Goal: Task Accomplishment & Management: Use online tool/utility

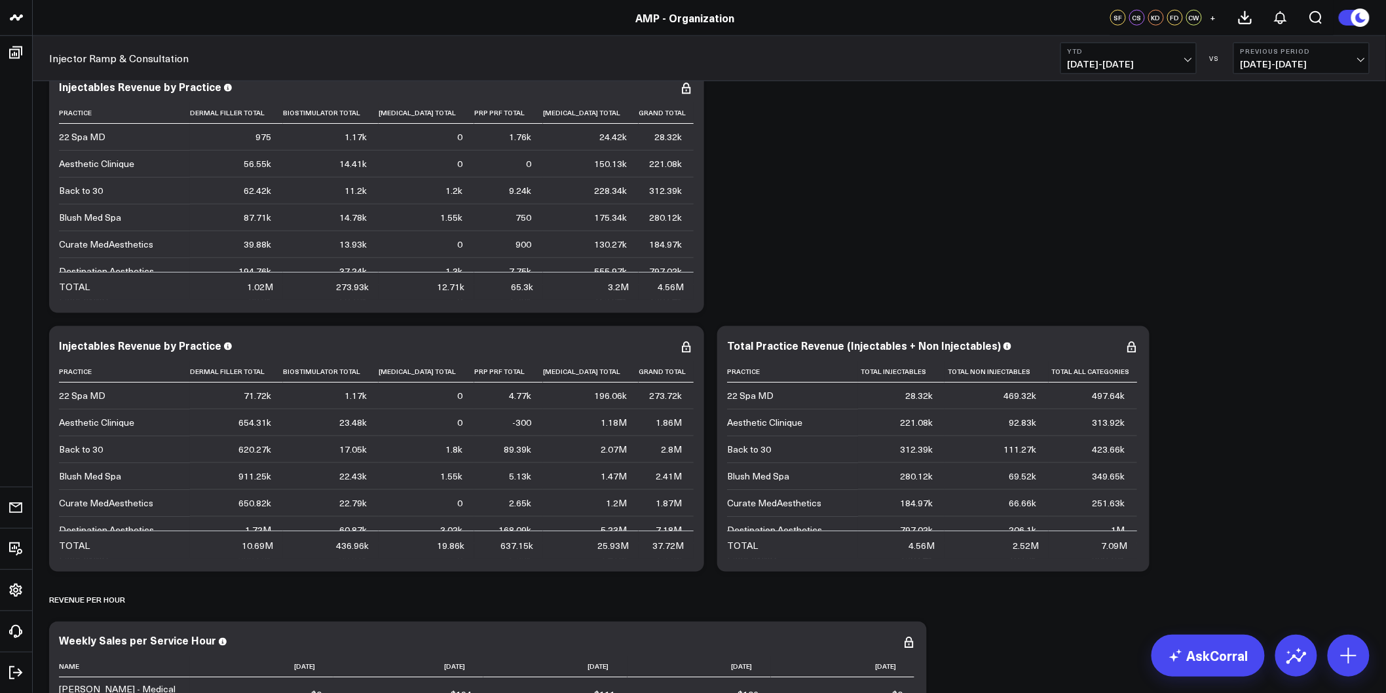
click at [926, 239] on div "Modify via AI Copy link to widget Ask support Remove Create linked copy De Novo…" at bounding box center [710, 431] width 1334 height 5692
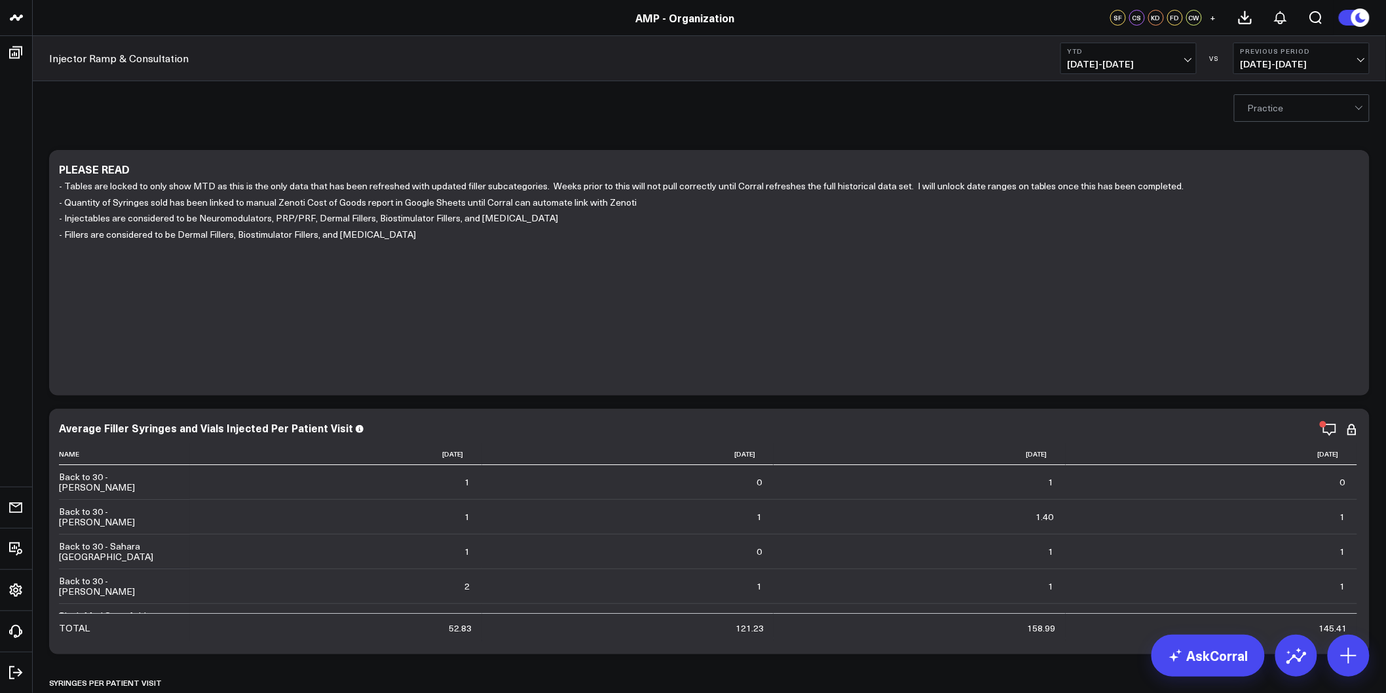
drag, startPoint x: 1186, startPoint y: 423, endPoint x: 1176, endPoint y: 149, distance: 274.1
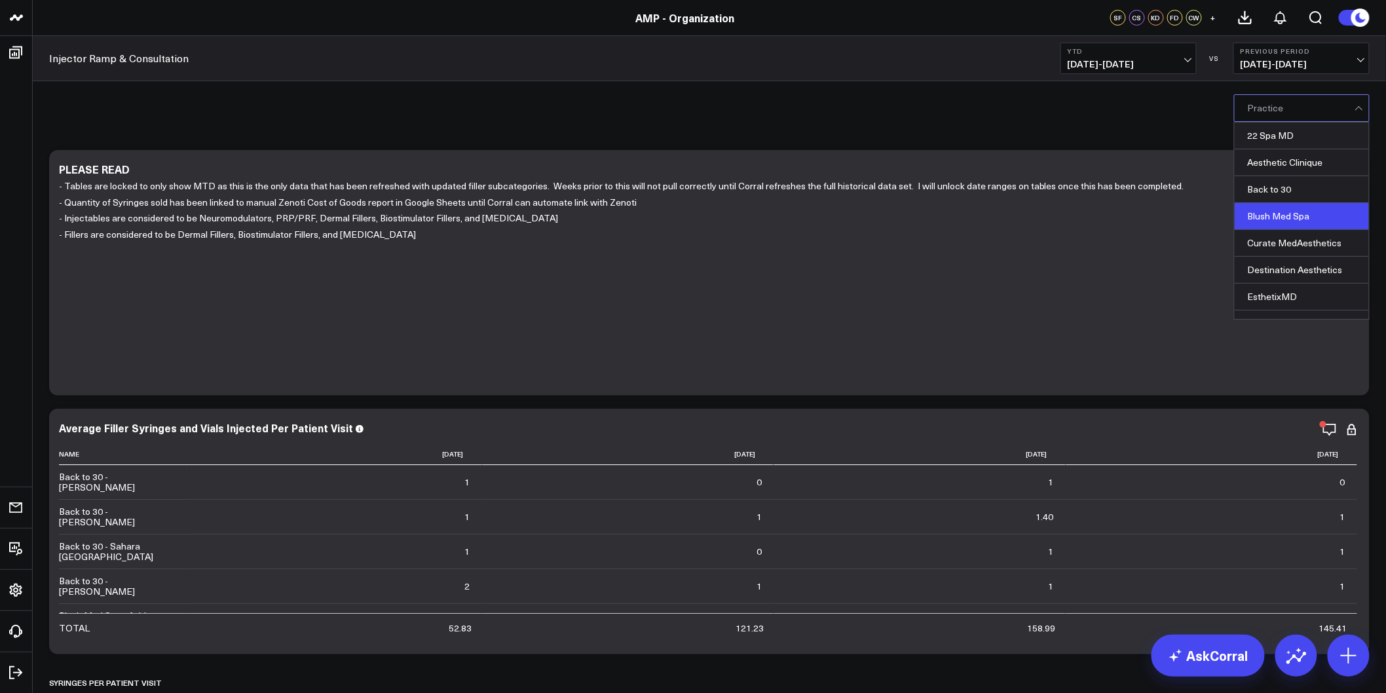
scroll to position [73, 0]
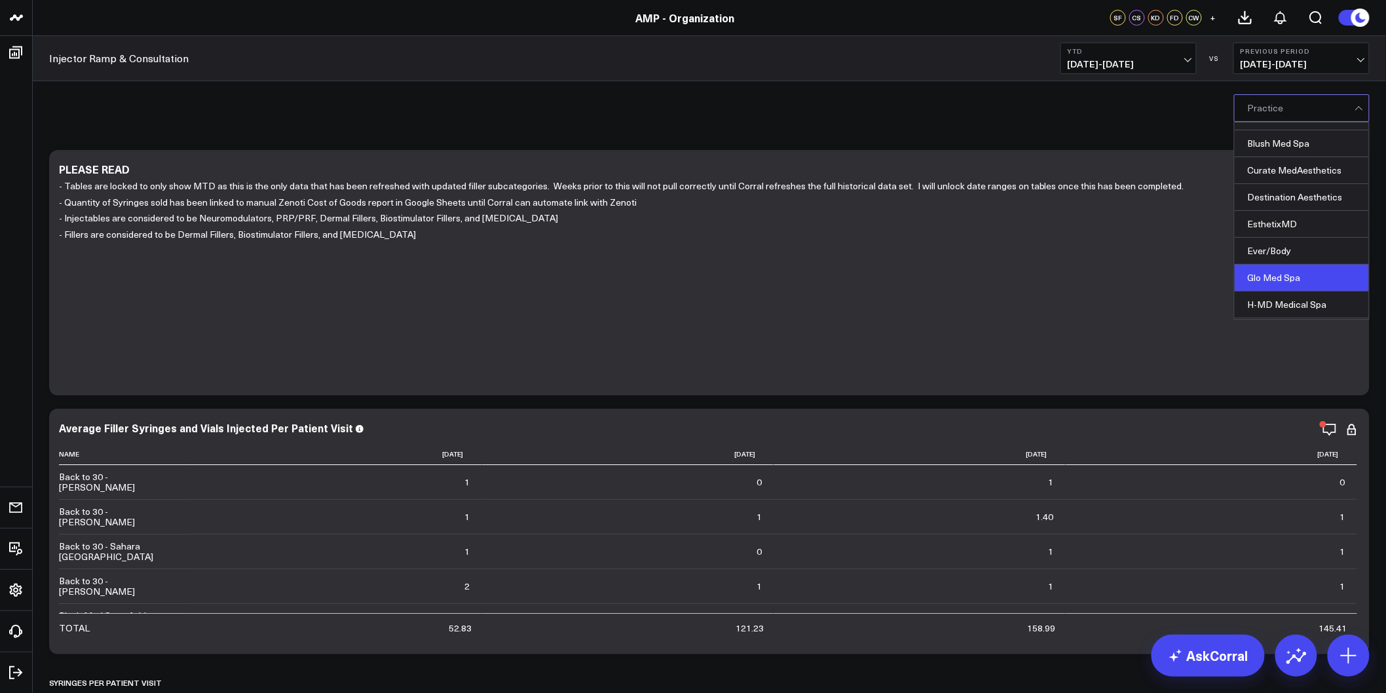
click at [1276, 278] on div "Glo Med Spa" at bounding box center [1302, 278] width 134 height 27
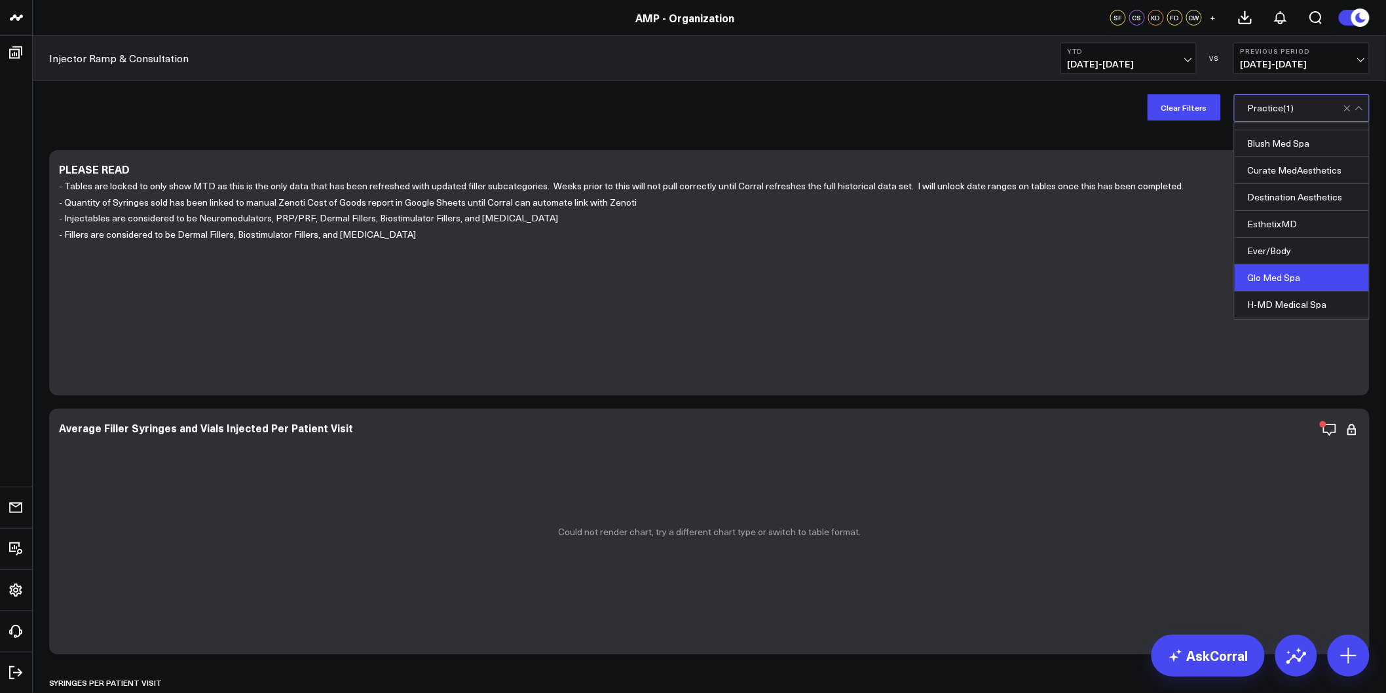
click at [1054, 123] on div "Clear Filters option Glo Med Spa, selected. 20 results available. Use Up and Do…" at bounding box center [710, 107] width 1354 height 52
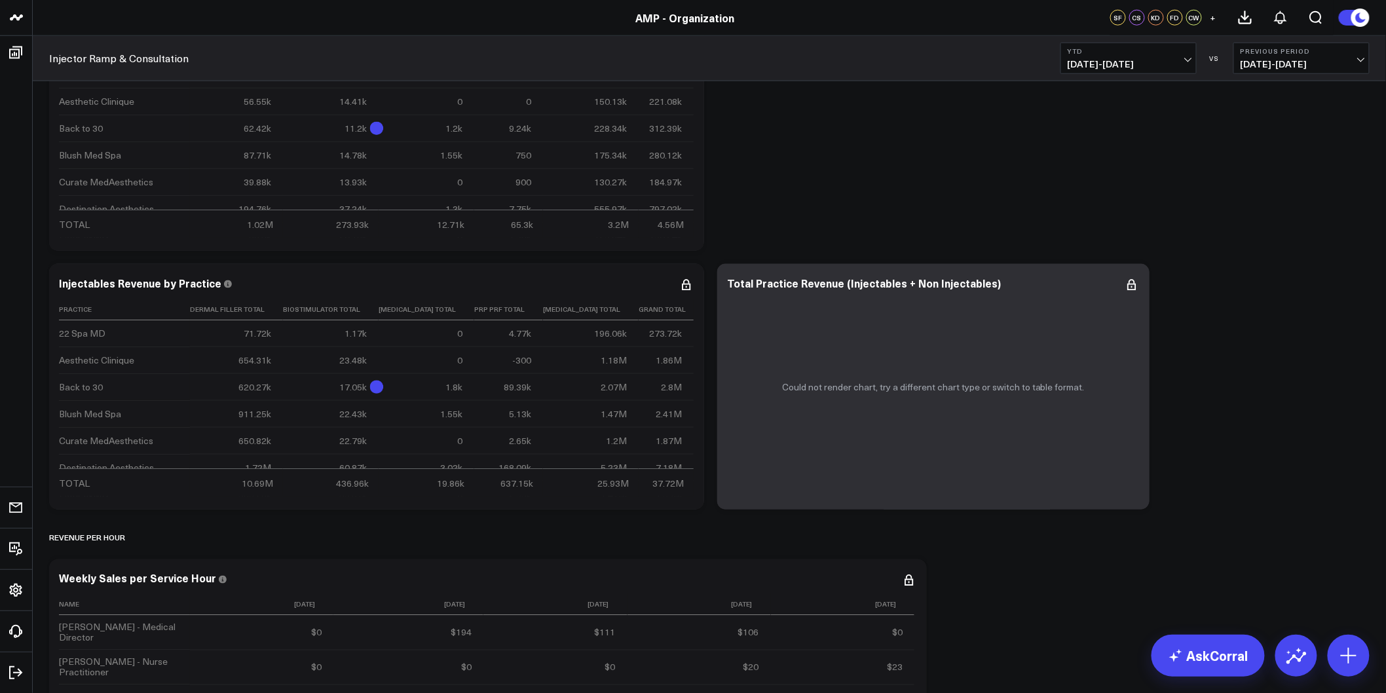
scroll to position [2694, 0]
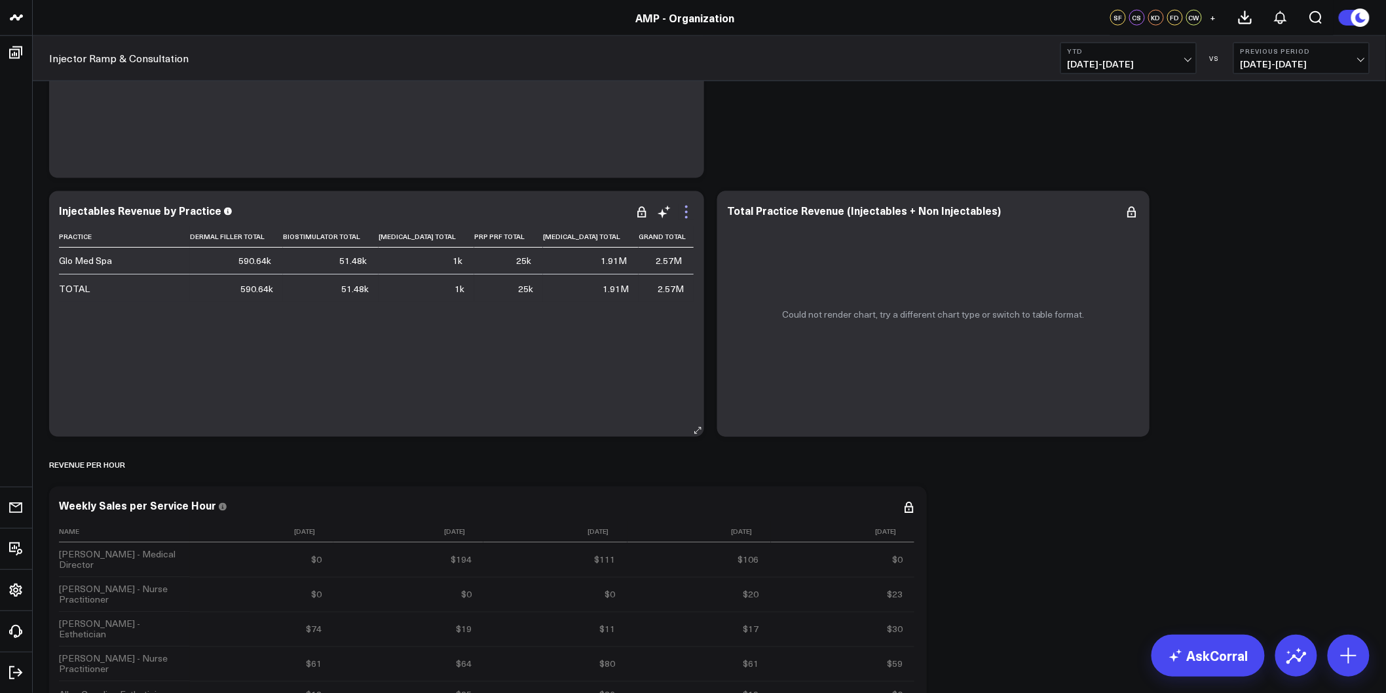
click at [688, 216] on icon at bounding box center [687, 212] width 16 height 16
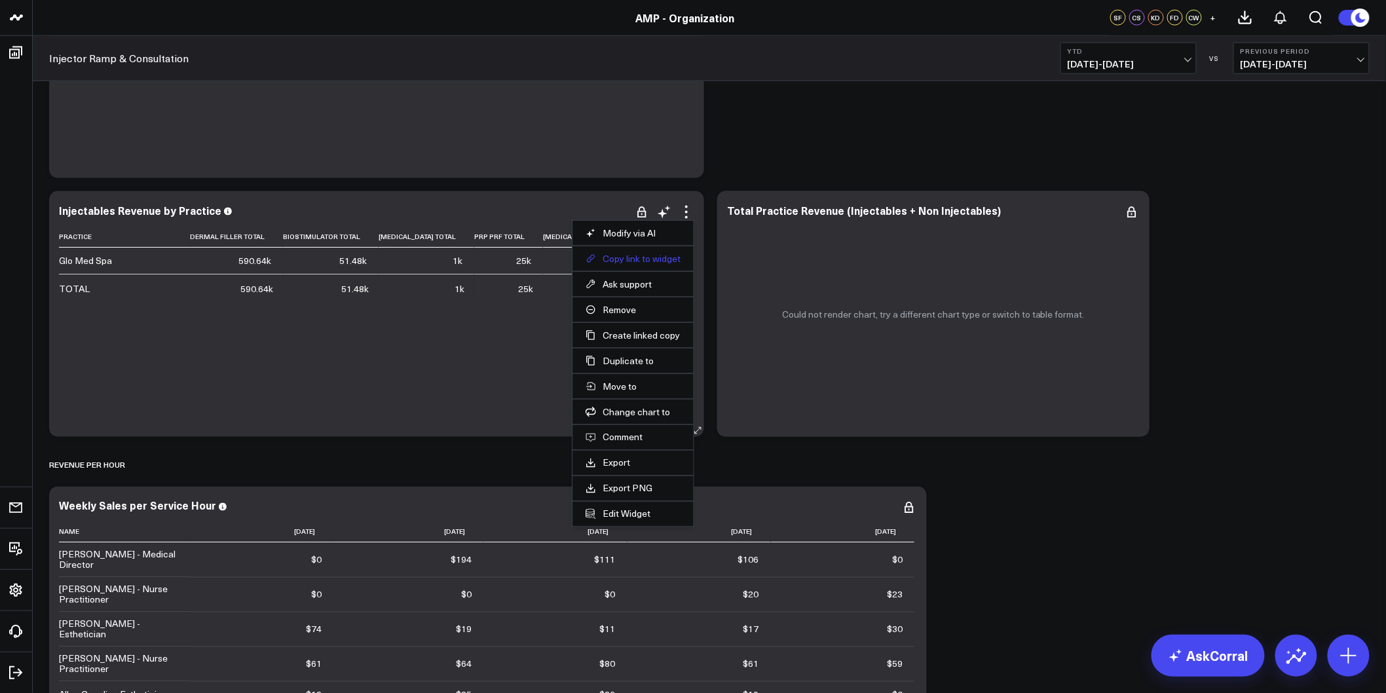
click at [629, 261] on button "Copy link to widget" at bounding box center [633, 259] width 95 height 12
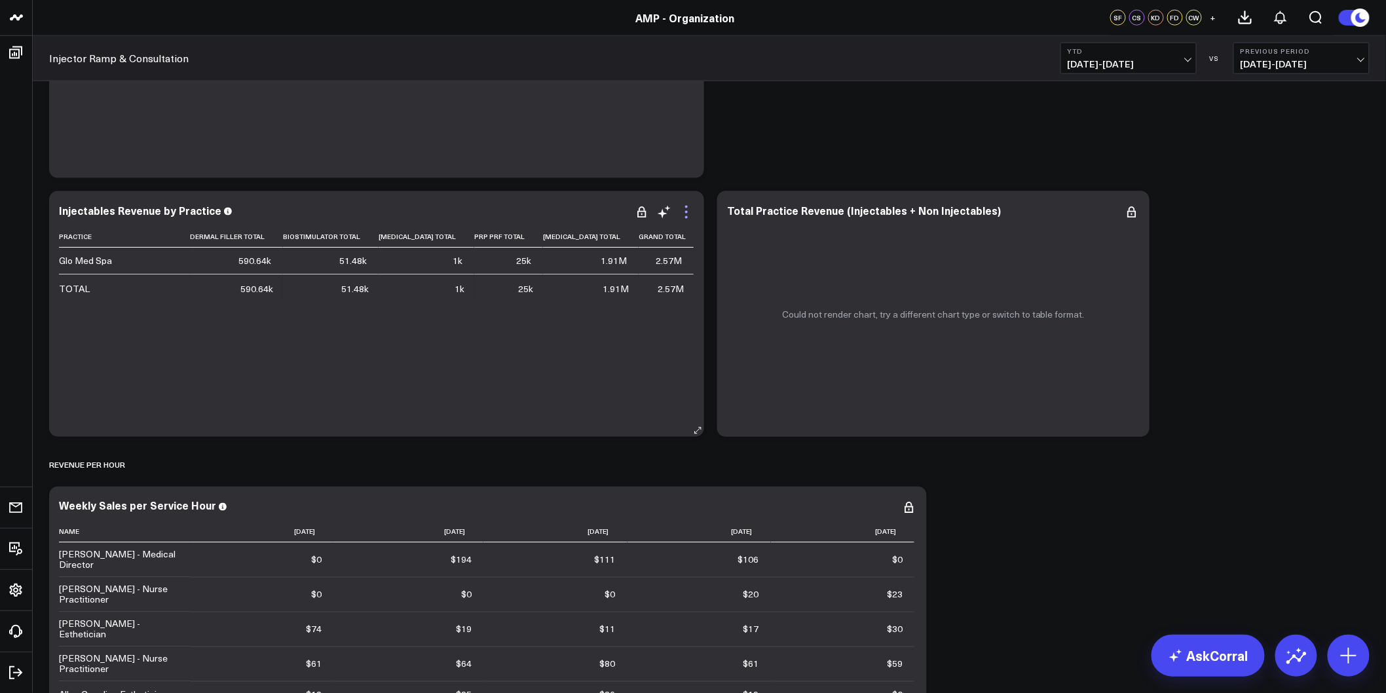
click at [685, 214] on icon at bounding box center [687, 212] width 16 height 16
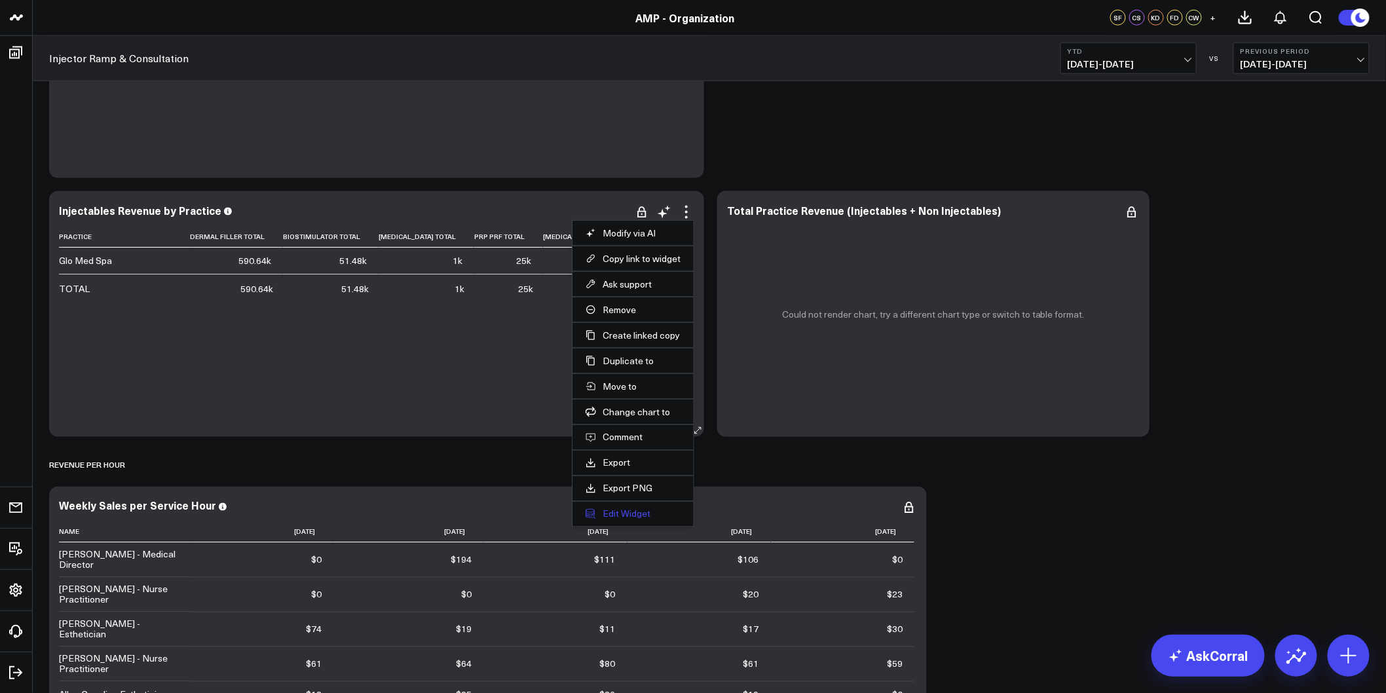
click at [643, 512] on button "Edit Widget" at bounding box center [633, 514] width 95 height 12
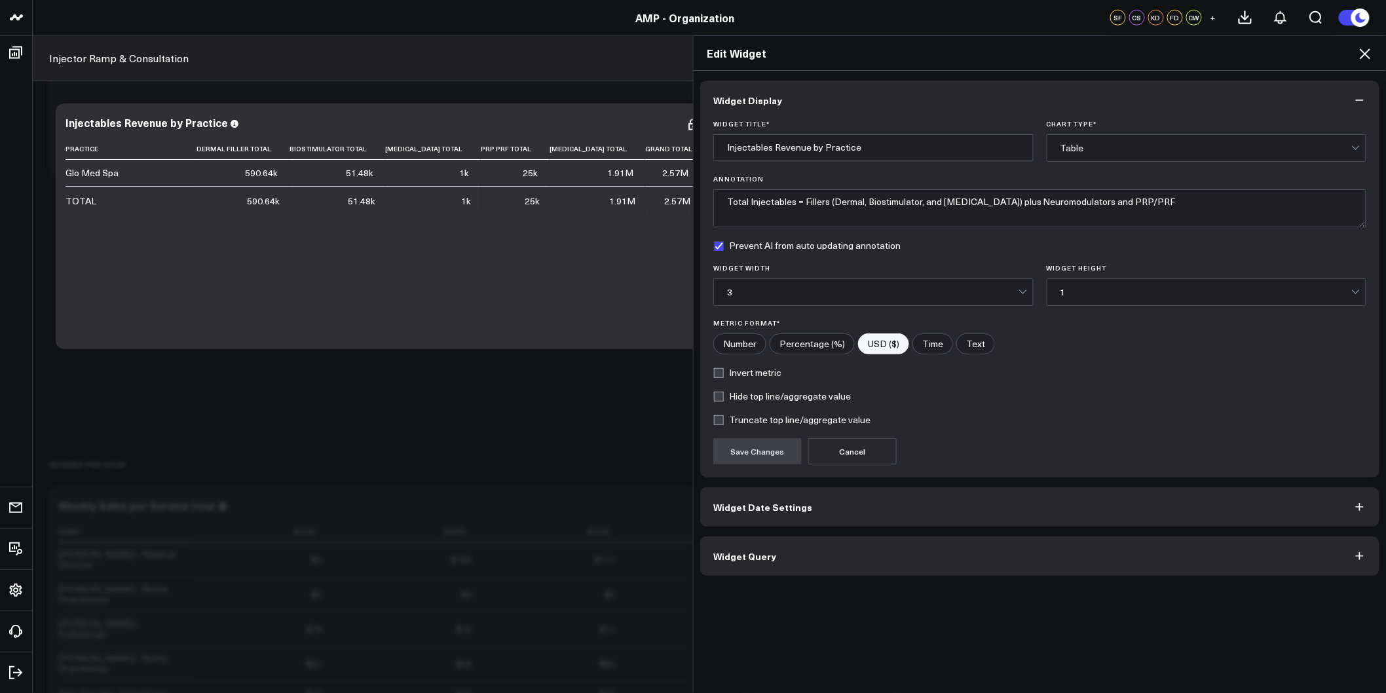
click at [786, 505] on span "Widget Date Settings" at bounding box center [763, 507] width 99 height 10
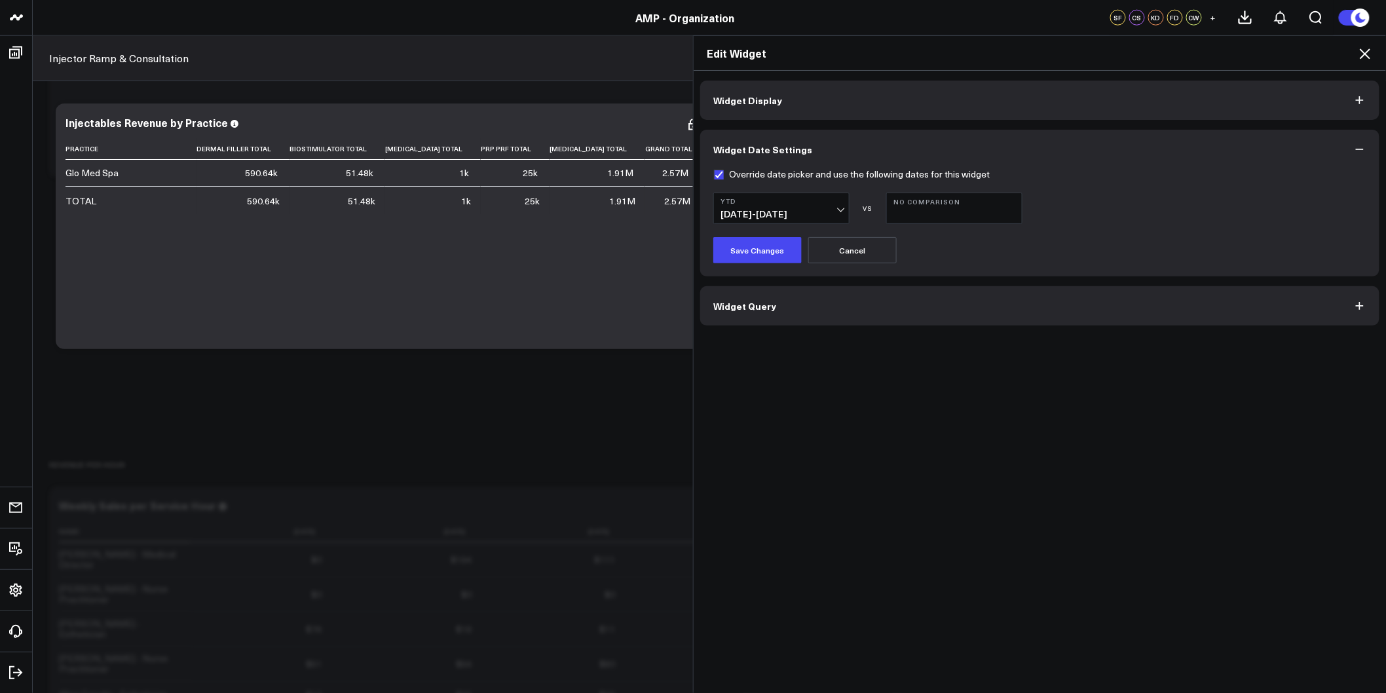
click at [1363, 57] on icon at bounding box center [1365, 53] width 10 height 10
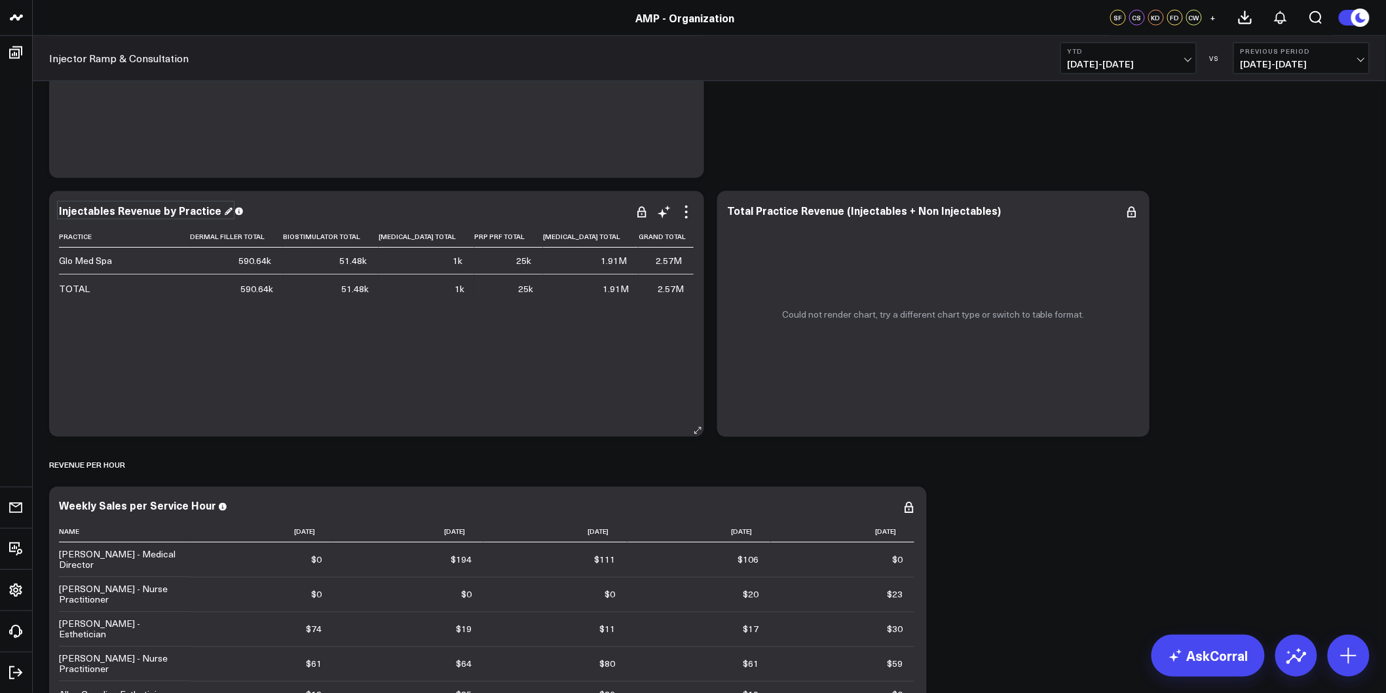
click at [200, 208] on div "Injectables Revenue by Practice" at bounding box center [146, 210] width 174 height 14
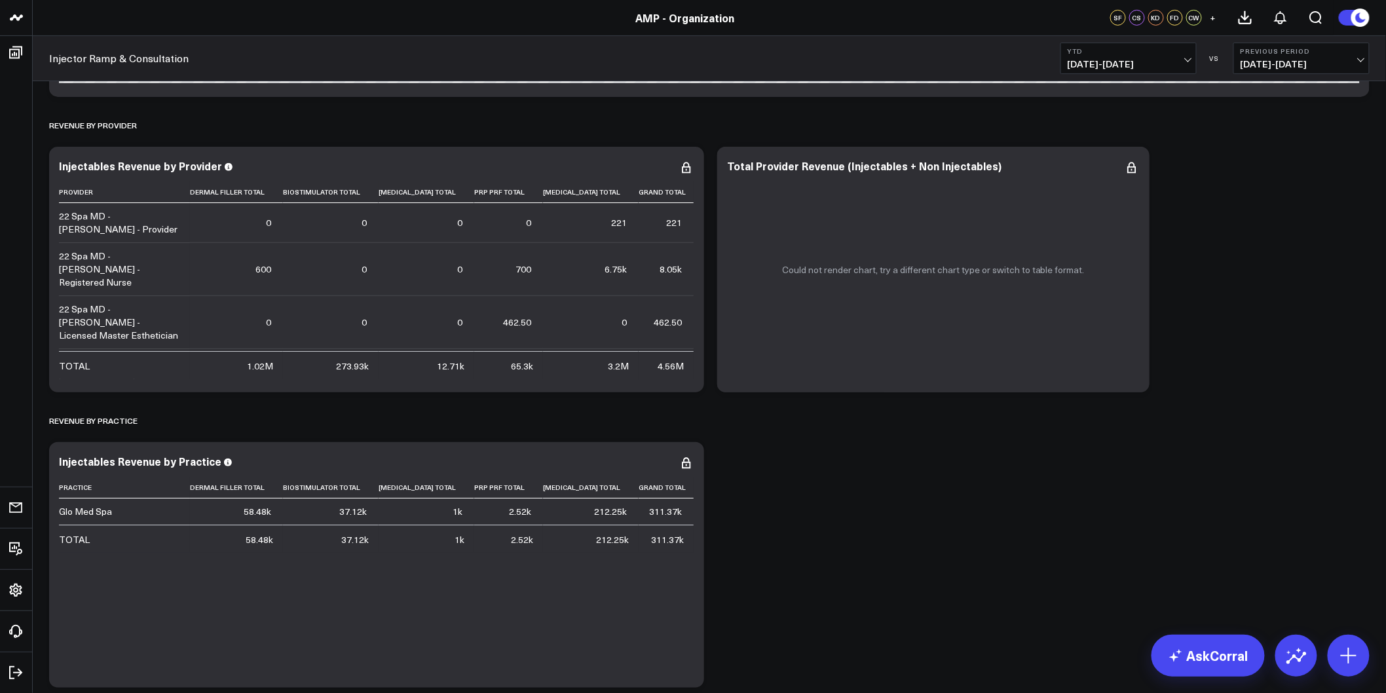
scroll to position [1892, 0]
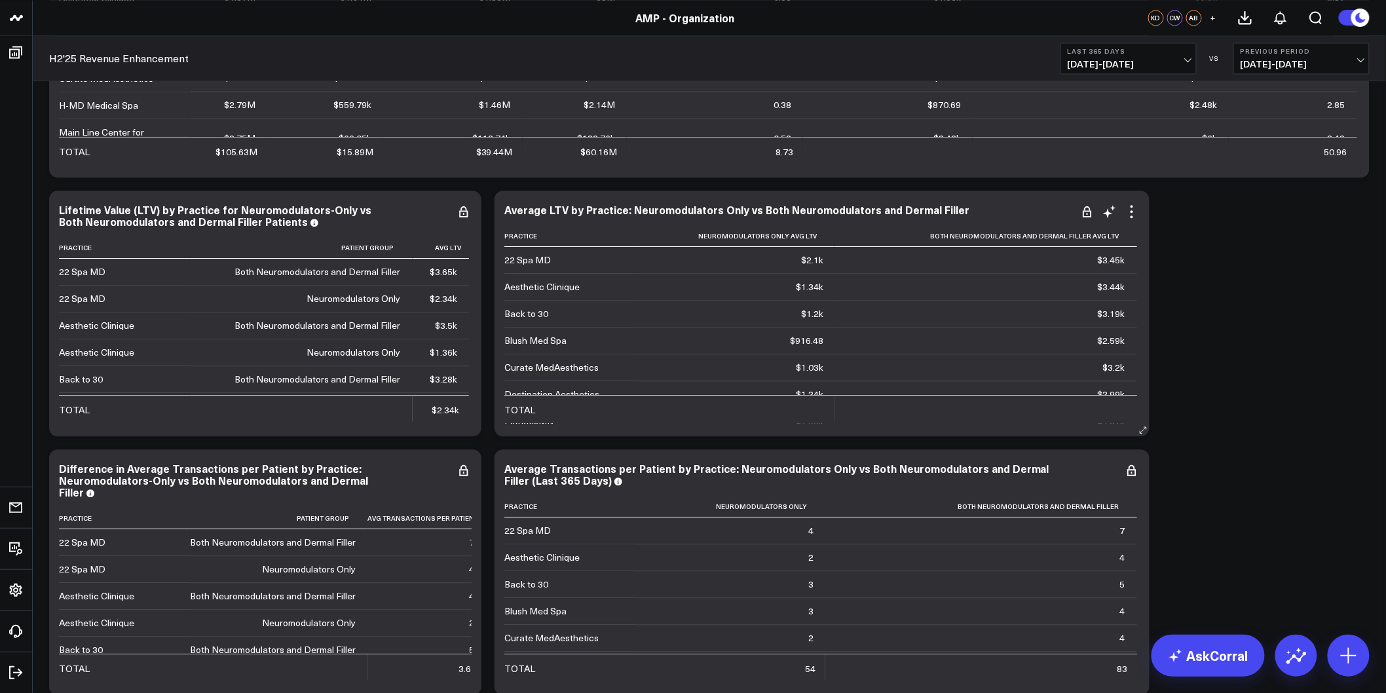
scroll to position [7426, 0]
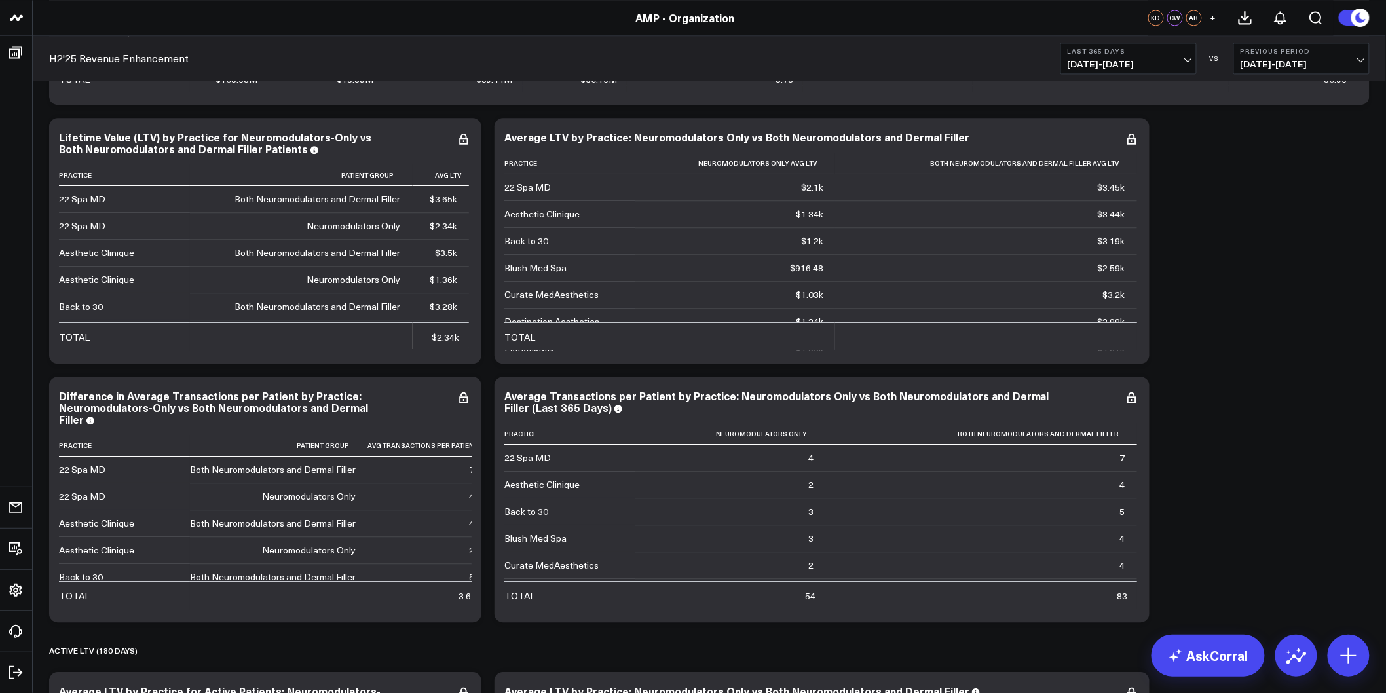
click at [1132, 141] on icon at bounding box center [1132, 139] width 16 height 16
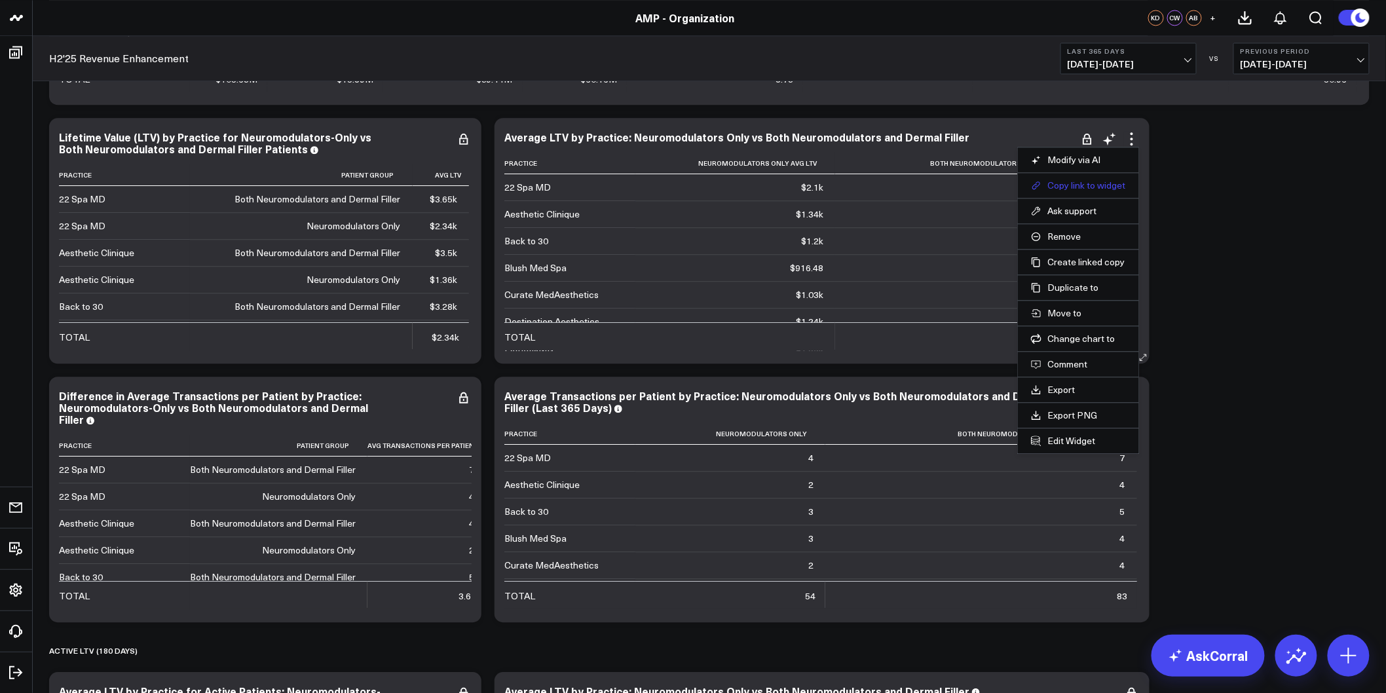
click at [1071, 185] on button "Copy link to widget" at bounding box center [1078, 186] width 95 height 12
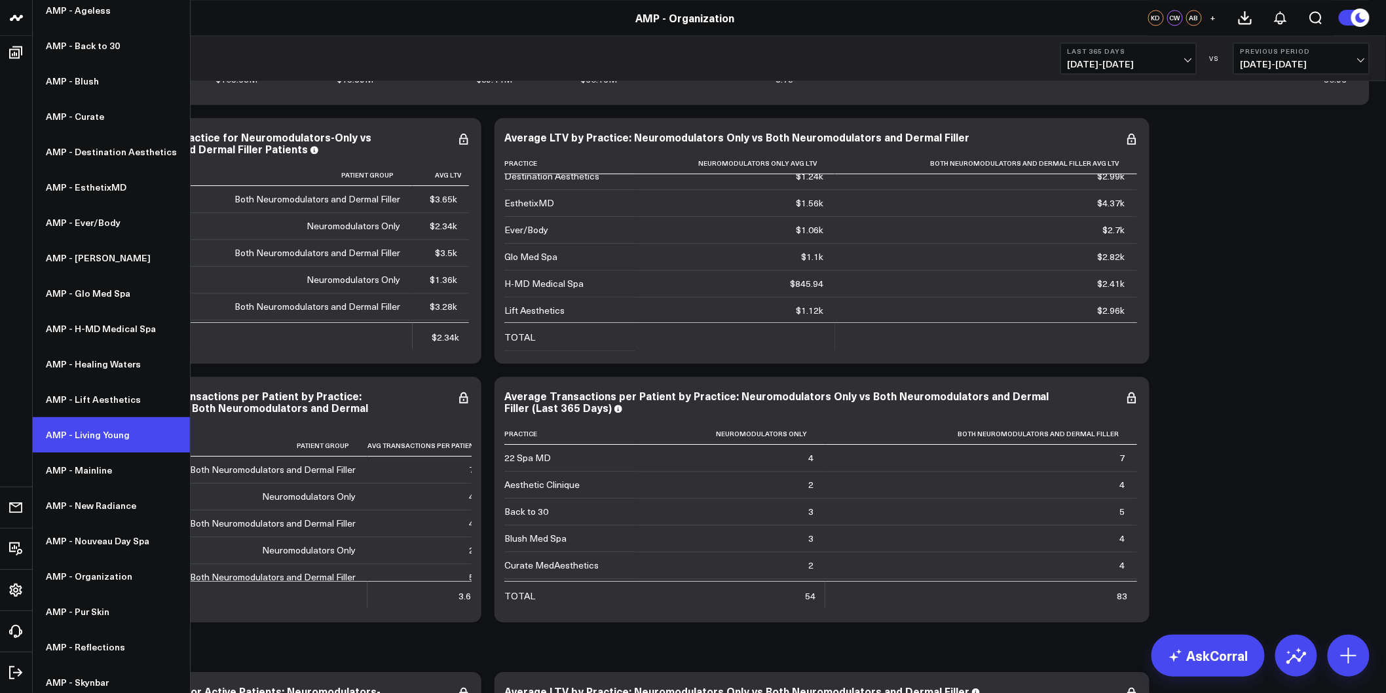
scroll to position [145, 0]
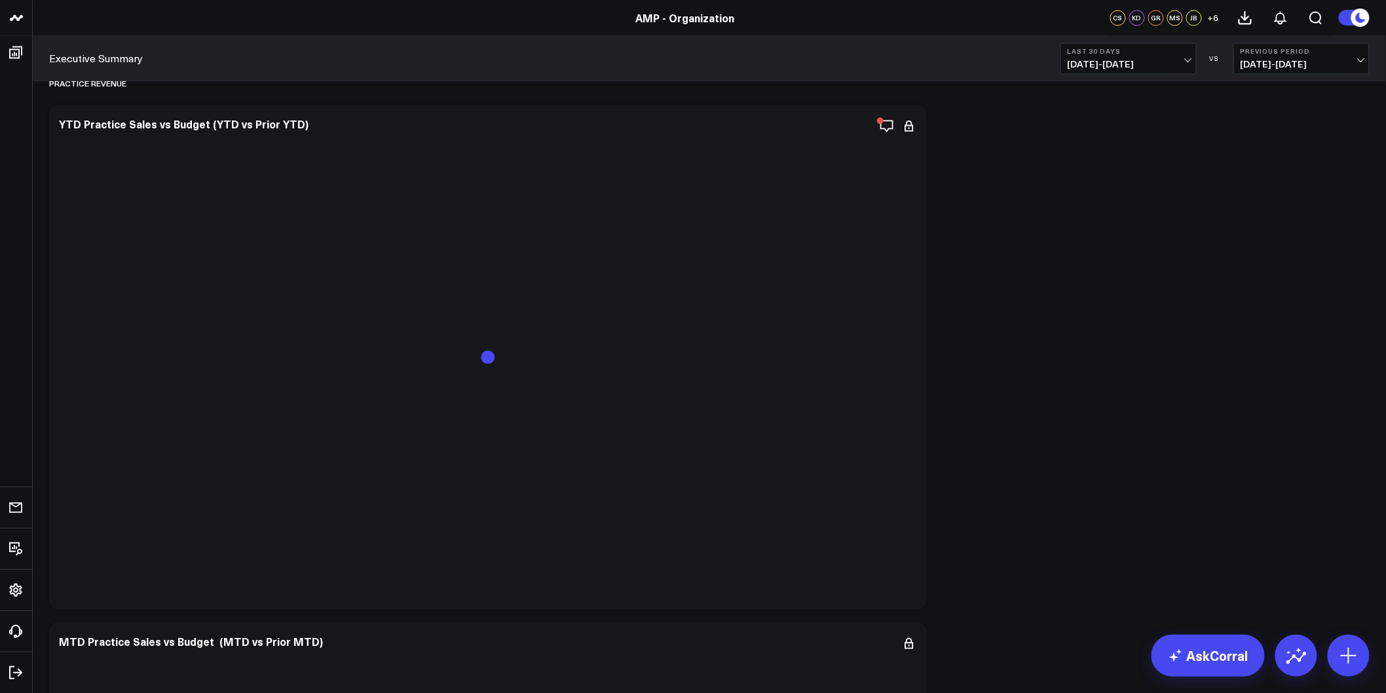
scroll to position [1092, 0]
